Goal: Task Accomplishment & Management: Use online tool/utility

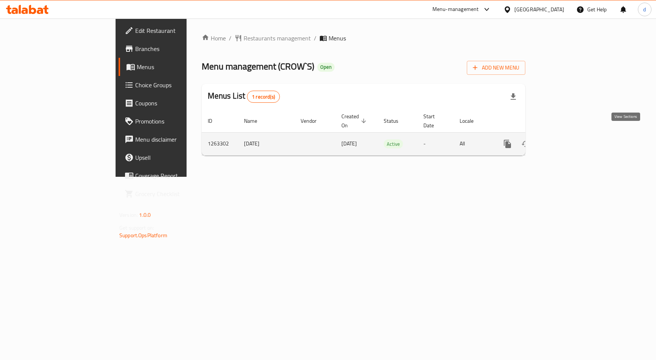
click at [565, 140] on icon "enhanced table" at bounding box center [561, 143] width 7 height 7
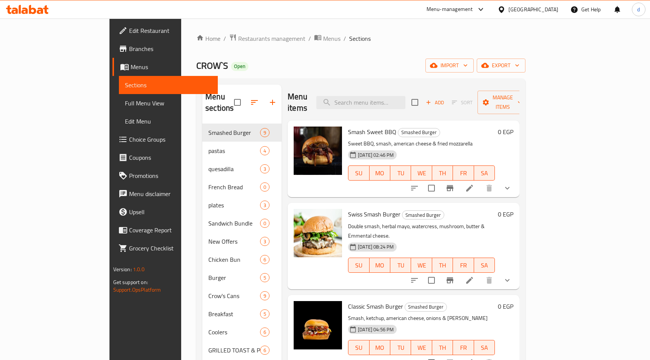
click at [129, 137] on span "Choice Groups" at bounding box center [170, 139] width 83 height 9
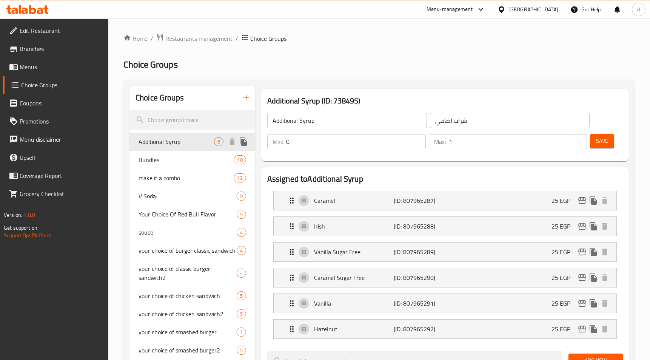
click at [196, 140] on span "Additional Syrup" at bounding box center [177, 141] width 76 height 9
drag, startPoint x: 171, startPoint y: 156, endPoint x: 503, endPoint y: 104, distance: 335.2
click at [171, 156] on span "Bundles" at bounding box center [175, 159] width 72 height 9
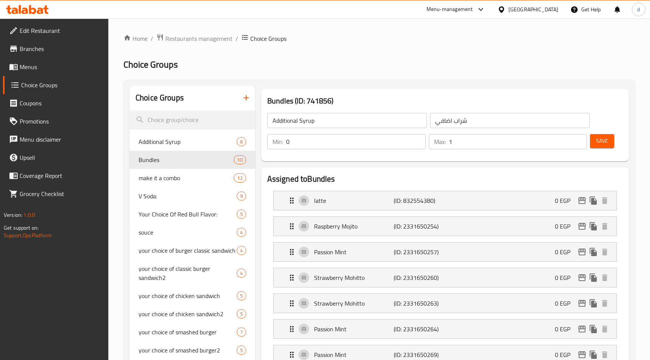
type input "Bundles"
type input "بندلز"
type input "1"
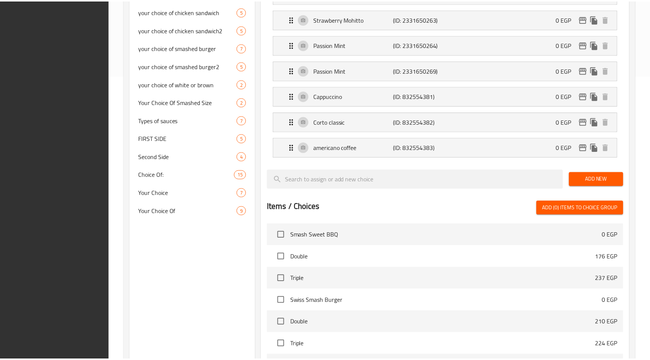
scroll to position [444, 0]
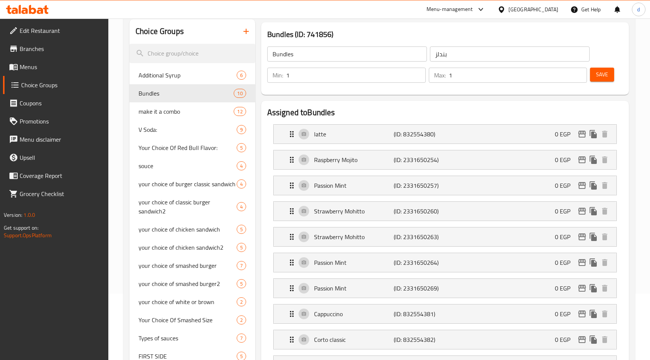
scroll to position [0, 0]
